Goal: Transaction & Acquisition: Obtain resource

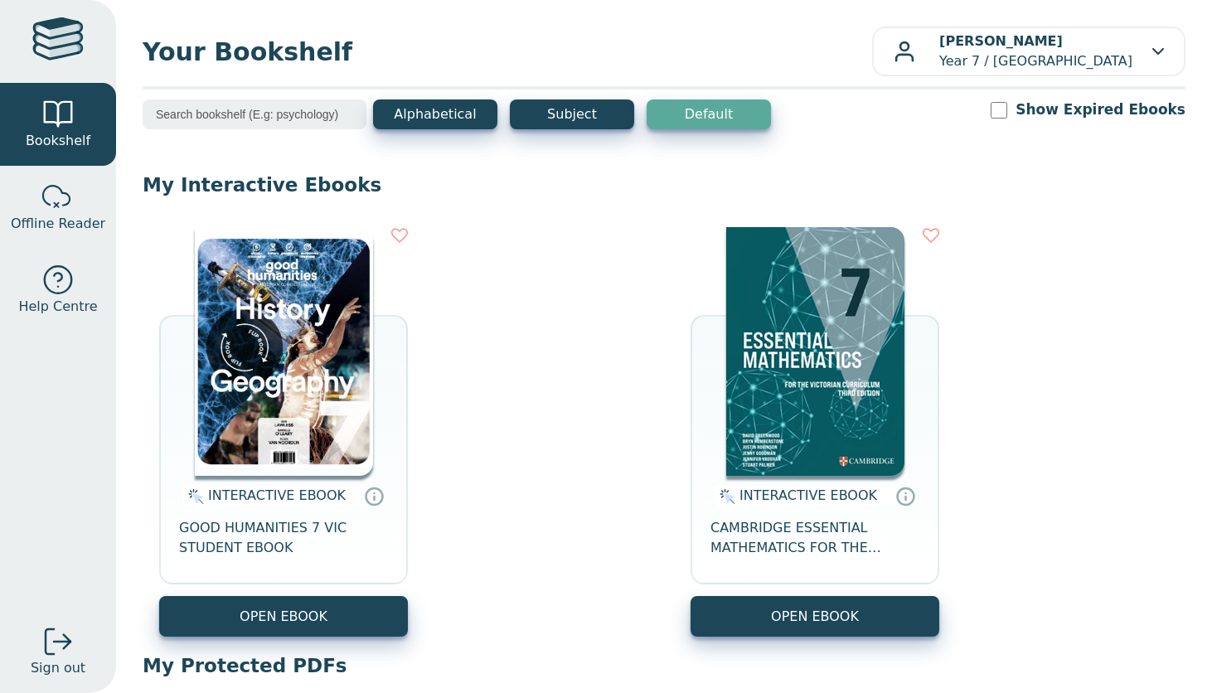
click at [250, 323] on img at bounding box center [284, 351] width 178 height 249
click at [310, 319] on img at bounding box center [284, 351] width 178 height 249
